Goal: Transaction & Acquisition: Purchase product/service

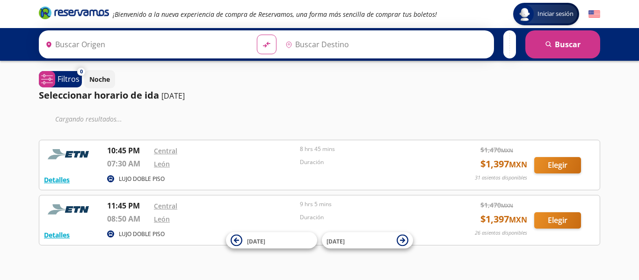
type input "Chilpancingo, [GEOGRAPHIC_DATA]"
type input "[GEOGRAPHIC_DATA], [GEOGRAPHIC_DATA]"
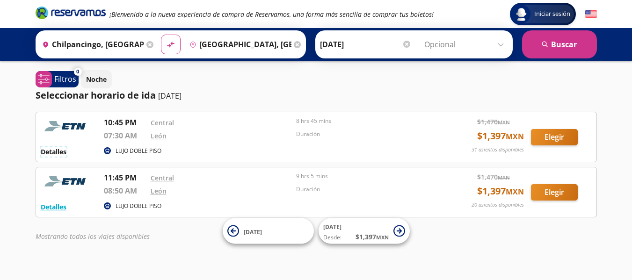
click at [55, 150] on button "Detalles" at bounding box center [54, 152] width 26 height 10
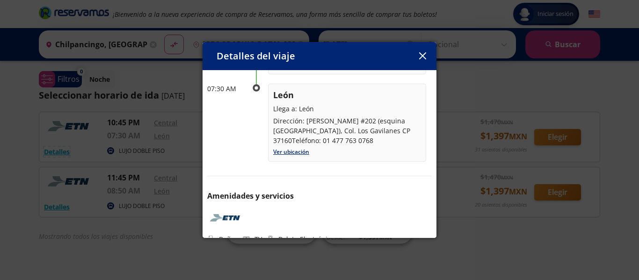
scroll to position [162, 0]
click at [427, 58] on button "button" at bounding box center [422, 56] width 14 height 14
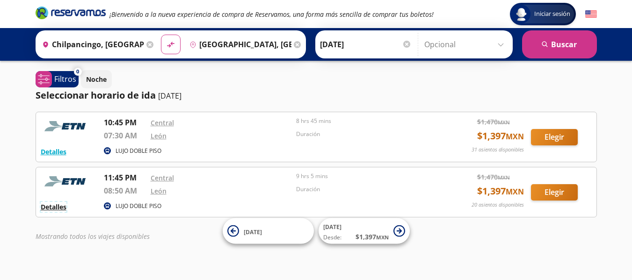
click at [50, 206] on button "Detalles" at bounding box center [54, 207] width 26 height 10
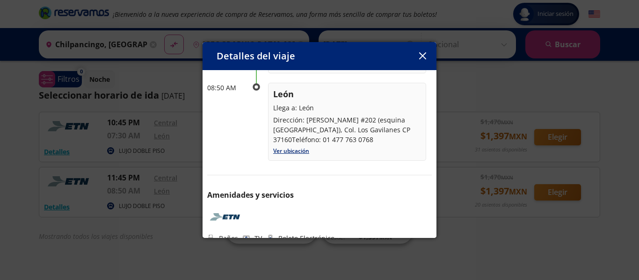
click at [422, 53] on icon "button" at bounding box center [422, 55] width 7 height 7
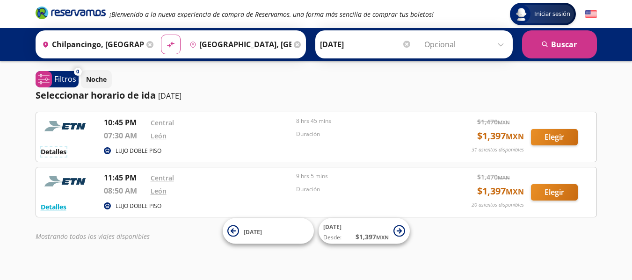
click at [60, 151] on button "Detalles" at bounding box center [54, 152] width 26 height 10
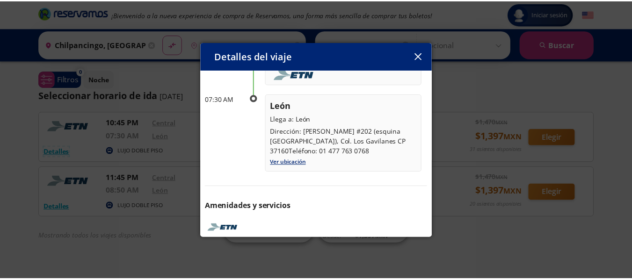
scroll to position [151, 0]
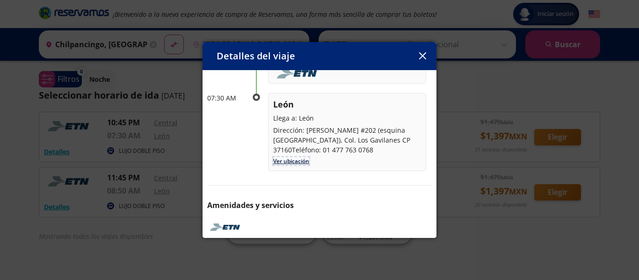
click at [277, 157] on link "Ver ubicación" at bounding box center [291, 161] width 36 height 8
click at [296, 157] on link "Ver ubicación" at bounding box center [291, 161] width 36 height 8
click at [424, 60] on button "button" at bounding box center [422, 56] width 14 height 14
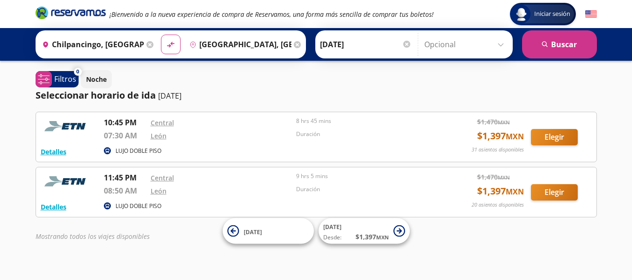
click at [148, 44] on icon at bounding box center [149, 44] width 7 height 7
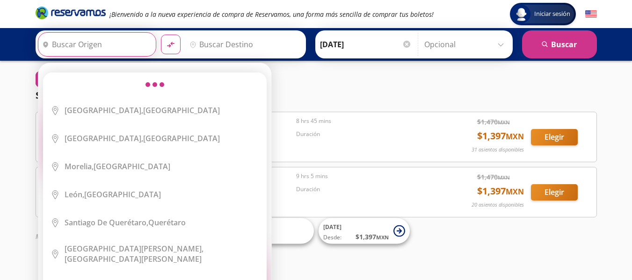
click at [125, 48] on input "Origen" at bounding box center [95, 44] width 115 height 23
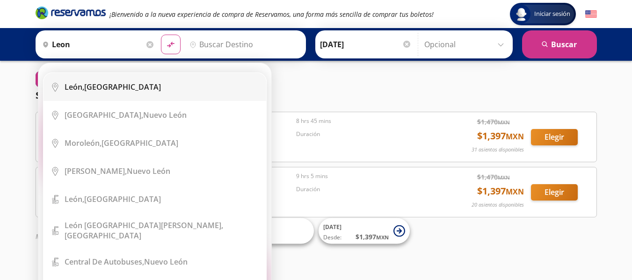
click at [96, 91] on div "[GEOGRAPHIC_DATA], [GEOGRAPHIC_DATA]" at bounding box center [113, 87] width 96 height 10
type input "[GEOGRAPHIC_DATA], [GEOGRAPHIC_DATA]"
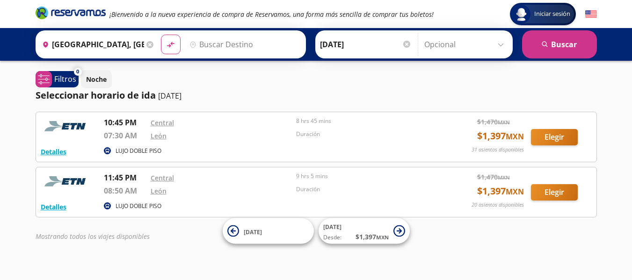
click at [208, 46] on input "Destino" at bounding box center [243, 44] width 115 height 23
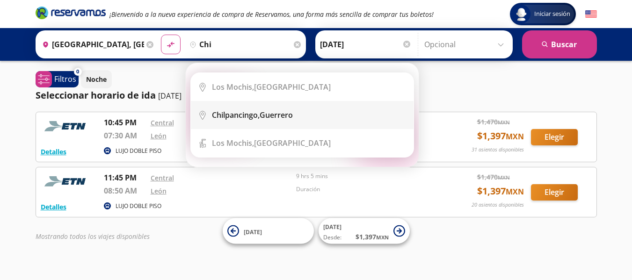
click at [240, 115] on b "Chilpancingo," at bounding box center [236, 115] width 48 height 10
type input "Chilpancingo, [GEOGRAPHIC_DATA]"
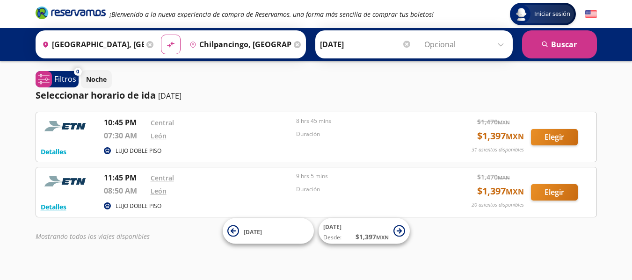
click at [403, 43] on div at bounding box center [406, 44] width 7 height 7
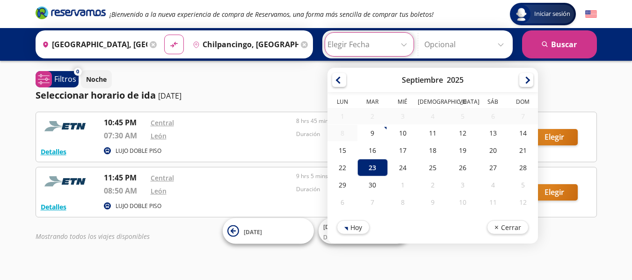
click at [150, 47] on icon at bounding box center [153, 44] width 7 height 7
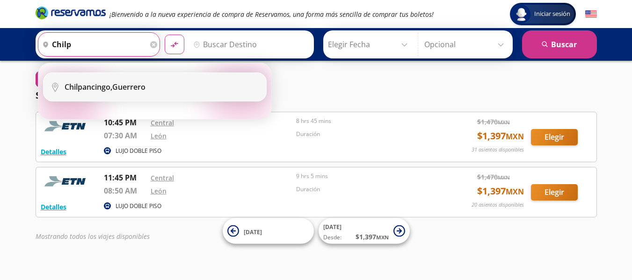
click at [85, 92] on b "Chilpancingo," at bounding box center [89, 87] width 48 height 10
type input "Chilpancingo, [GEOGRAPHIC_DATA]"
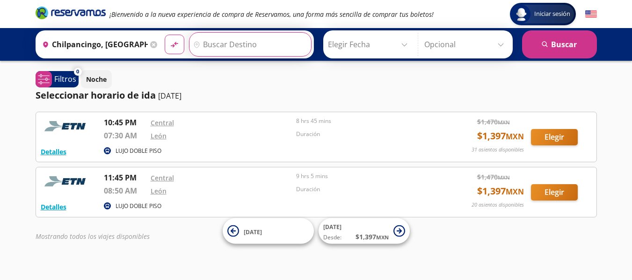
click at [225, 41] on input "Destino" at bounding box center [248, 44] width 119 height 23
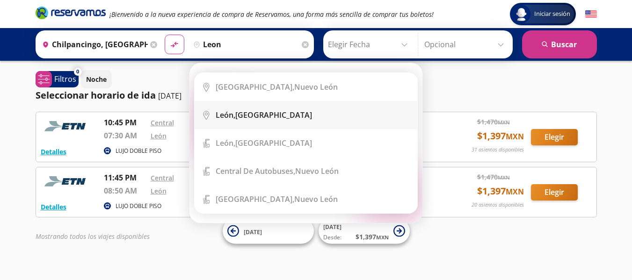
click at [260, 112] on div "[GEOGRAPHIC_DATA], [GEOGRAPHIC_DATA]" at bounding box center [264, 115] width 96 height 10
type input "[GEOGRAPHIC_DATA], [GEOGRAPHIC_DATA]"
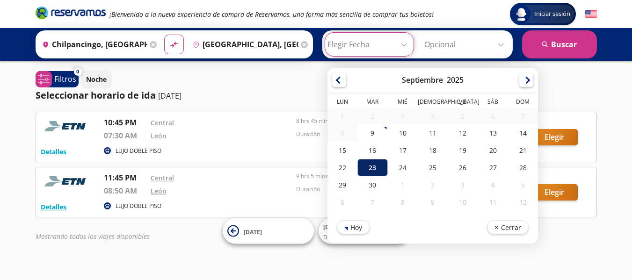
click at [381, 166] on div "23" at bounding box center [372, 167] width 30 height 17
type input "[DATE]"
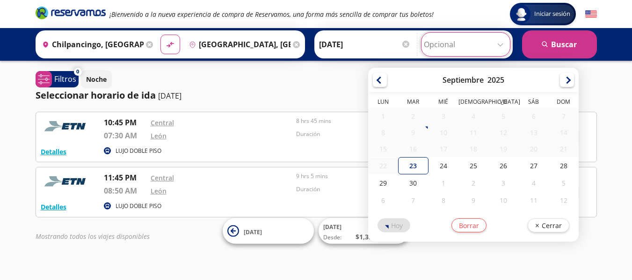
click at [458, 48] on input "Opcional" at bounding box center [466, 44] width 84 height 23
click at [530, 164] on div "27" at bounding box center [534, 165] width 30 height 17
type input "[DATE]"
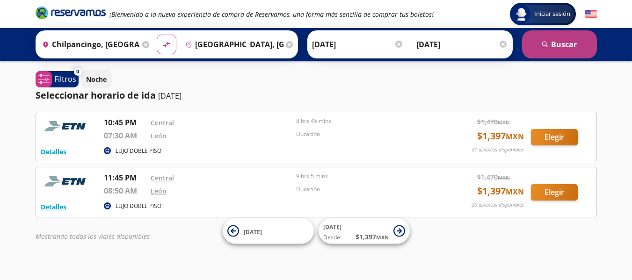
click at [545, 43] on icon "search" at bounding box center [544, 44] width 7 height 7
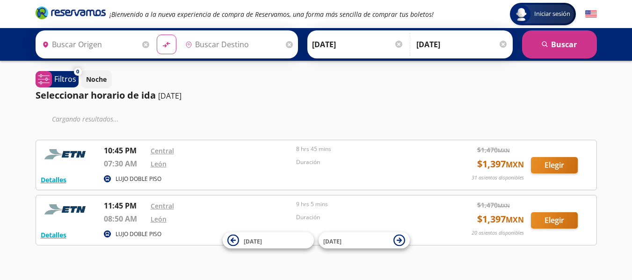
type input "Chilpancingo, [GEOGRAPHIC_DATA]"
type input "[GEOGRAPHIC_DATA], [GEOGRAPHIC_DATA]"
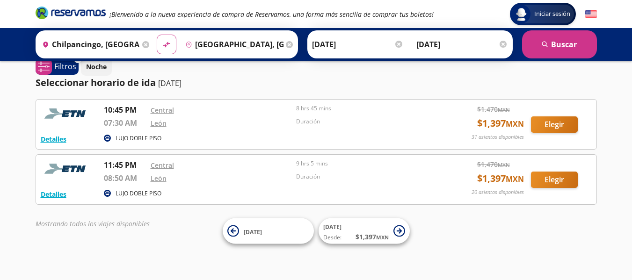
scroll to position [13, 0]
click at [549, 122] on button "Elegir" at bounding box center [554, 124] width 47 height 16
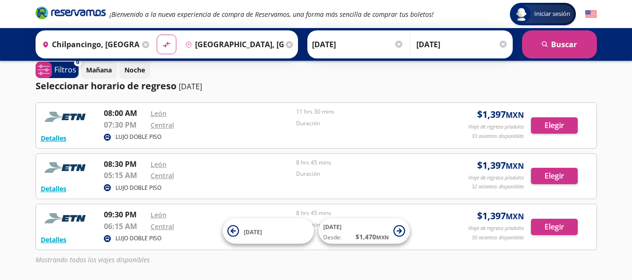
scroll to position [73, 0]
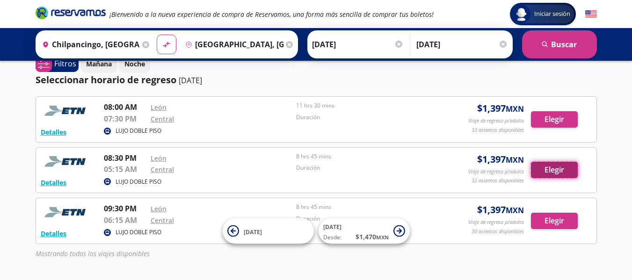
click at [556, 170] on button "Elegir" at bounding box center [554, 170] width 47 height 16
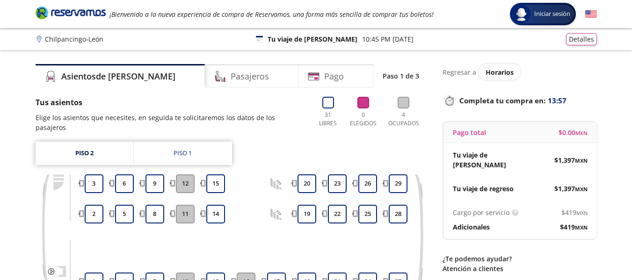
drag, startPoint x: 568, startPoint y: 145, endPoint x: 620, endPoint y: 87, distance: 78.2
click at [607, 98] on div "Group 9 Created with Sketch. Elige tus asientos de ida Chilpancingo - León Inic…" at bounding box center [316, 199] width 632 height 399
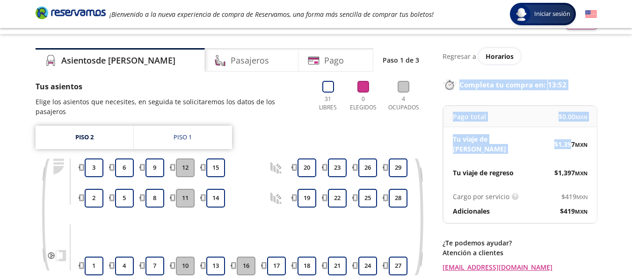
scroll to position [13, 0]
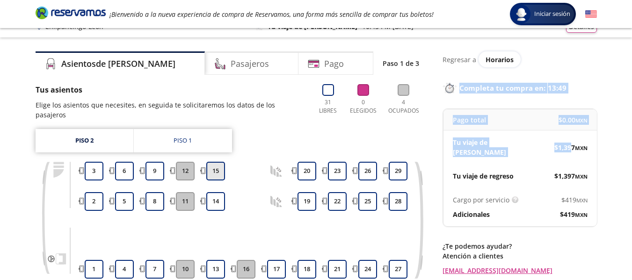
click at [212, 162] on button "15" at bounding box center [215, 171] width 19 height 19
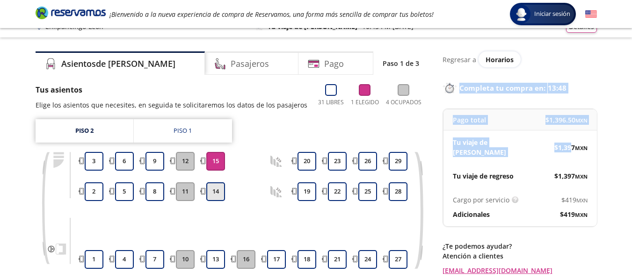
click at [215, 198] on button "14" at bounding box center [215, 191] width 19 height 19
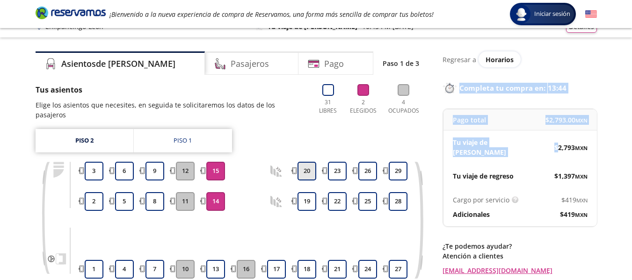
click at [303, 162] on button "20" at bounding box center [306, 171] width 19 height 19
click at [308, 192] on button "19" at bounding box center [306, 201] width 19 height 19
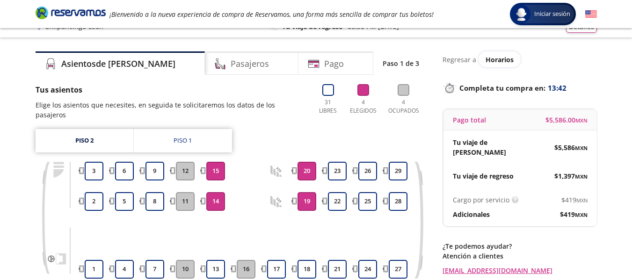
click at [206, 149] on div "Piso 2 Piso 1 1 2 3 4 5 6 7 8 9 10 11 12 13 14 15 16 17 18 19 20 21 22 23 24 25…" at bounding box center [232, 211] width 393 height 164
click at [208, 162] on button "15" at bounding box center [215, 171] width 19 height 19
click at [210, 192] on button "14" at bounding box center [215, 201] width 19 height 19
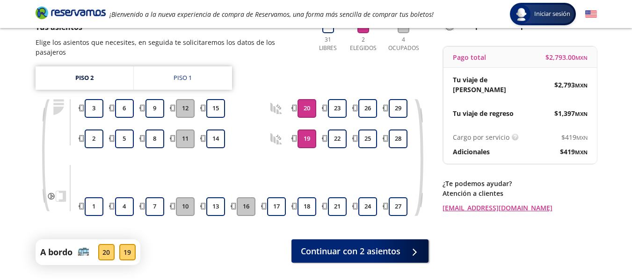
scroll to position [76, 0]
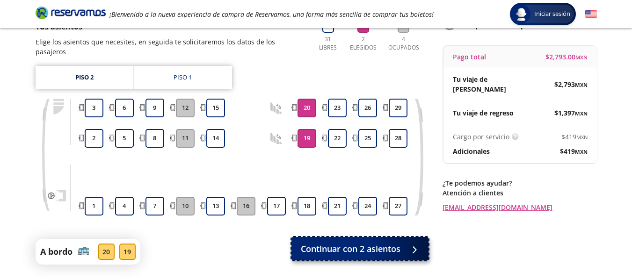
click at [389, 243] on span "Continuar con 2 asientos" at bounding box center [351, 249] width 100 height 13
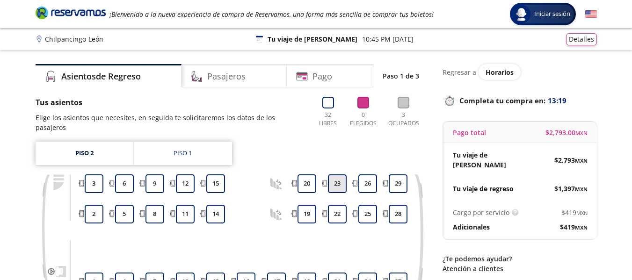
click at [336, 174] on button "23" at bounding box center [337, 183] width 19 height 19
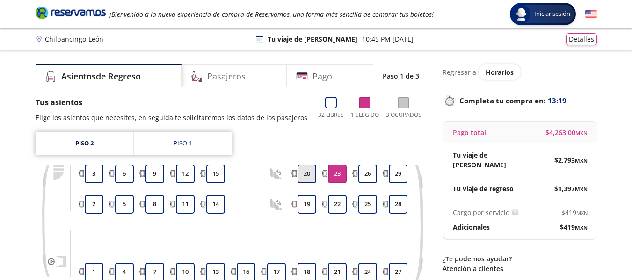
click at [306, 174] on button "20" at bounding box center [306, 174] width 19 height 19
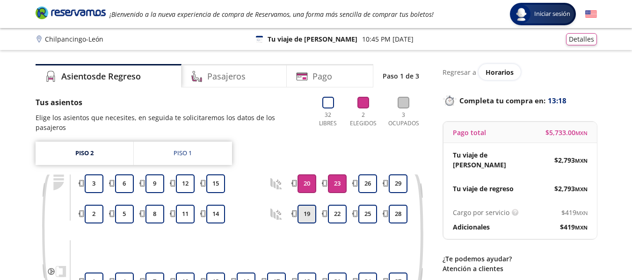
click at [298, 207] on button "19" at bounding box center [306, 214] width 19 height 19
click at [346, 161] on div "Piso 2 Piso 1 1 2 3 4 5 6 7 8 9 10 11 12 13 14 15 16 17 18 19 20 21 22 23 24 25…" at bounding box center [232, 224] width 393 height 164
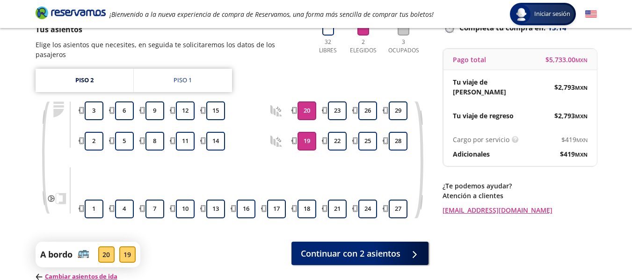
scroll to position [74, 0]
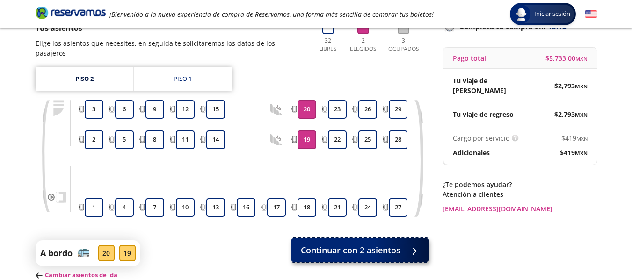
click at [377, 244] on span "Continuar con 2 asientos" at bounding box center [351, 250] width 100 height 13
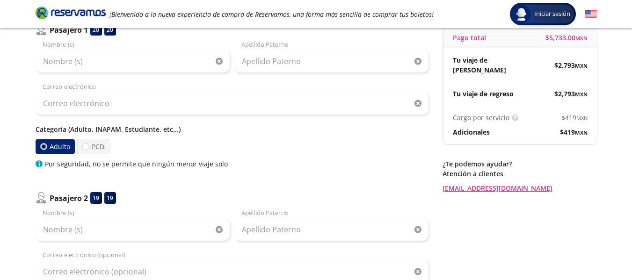
scroll to position [75, 0]
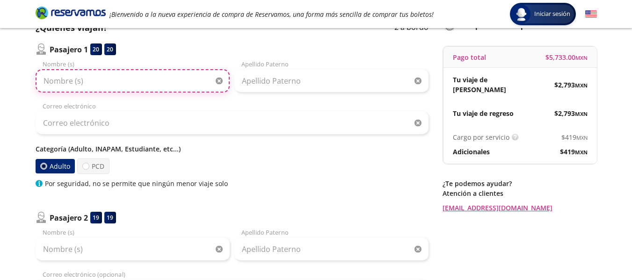
click at [122, 82] on input "Nombre (s)" at bounding box center [133, 80] width 194 height 23
type input "[PERSON_NAME]"
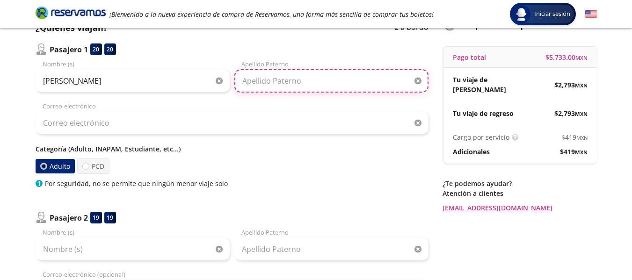
type input "[PERSON_NAME]"
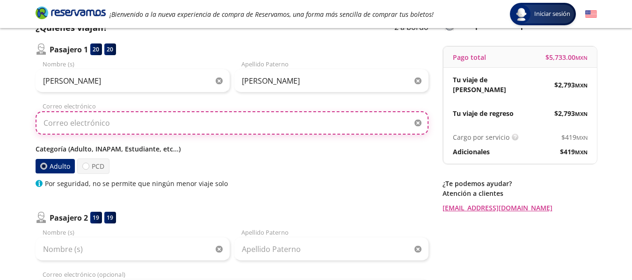
type input "[EMAIL_ADDRESS][DOMAIN_NAME]"
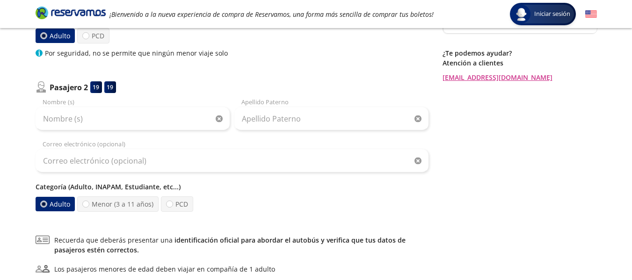
scroll to position [211, 0]
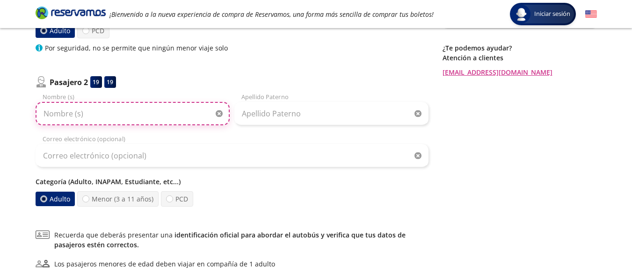
click at [150, 108] on input "Nombre (s)" at bounding box center [133, 113] width 194 height 23
type input "d"
type input "[PERSON_NAME]"
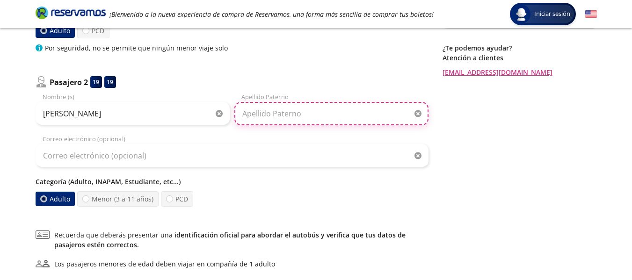
click at [264, 117] on input "Apellido Paterno" at bounding box center [331, 113] width 194 height 23
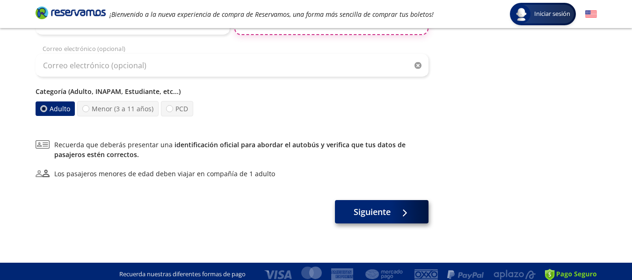
type input "[PERSON_NAME]"
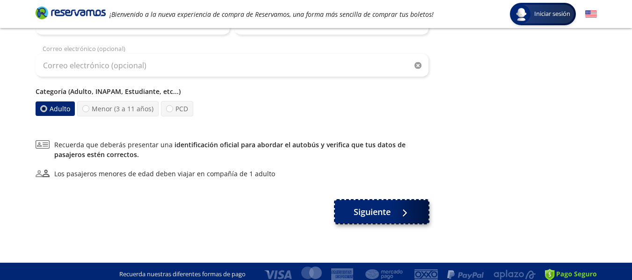
click at [389, 217] on span "Siguiente" at bounding box center [371, 212] width 37 height 13
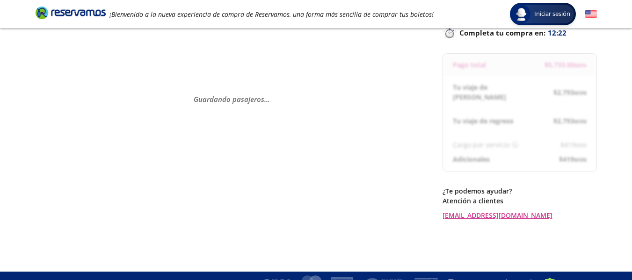
scroll to position [69, 0]
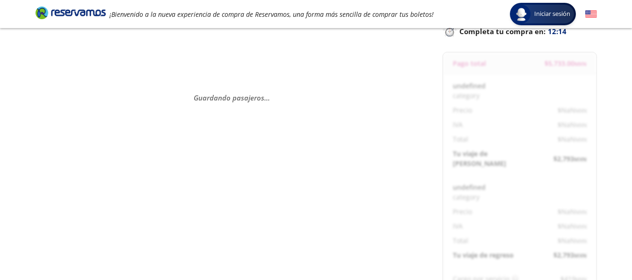
select select "MX"
